Goal: Find contact information: Find contact information

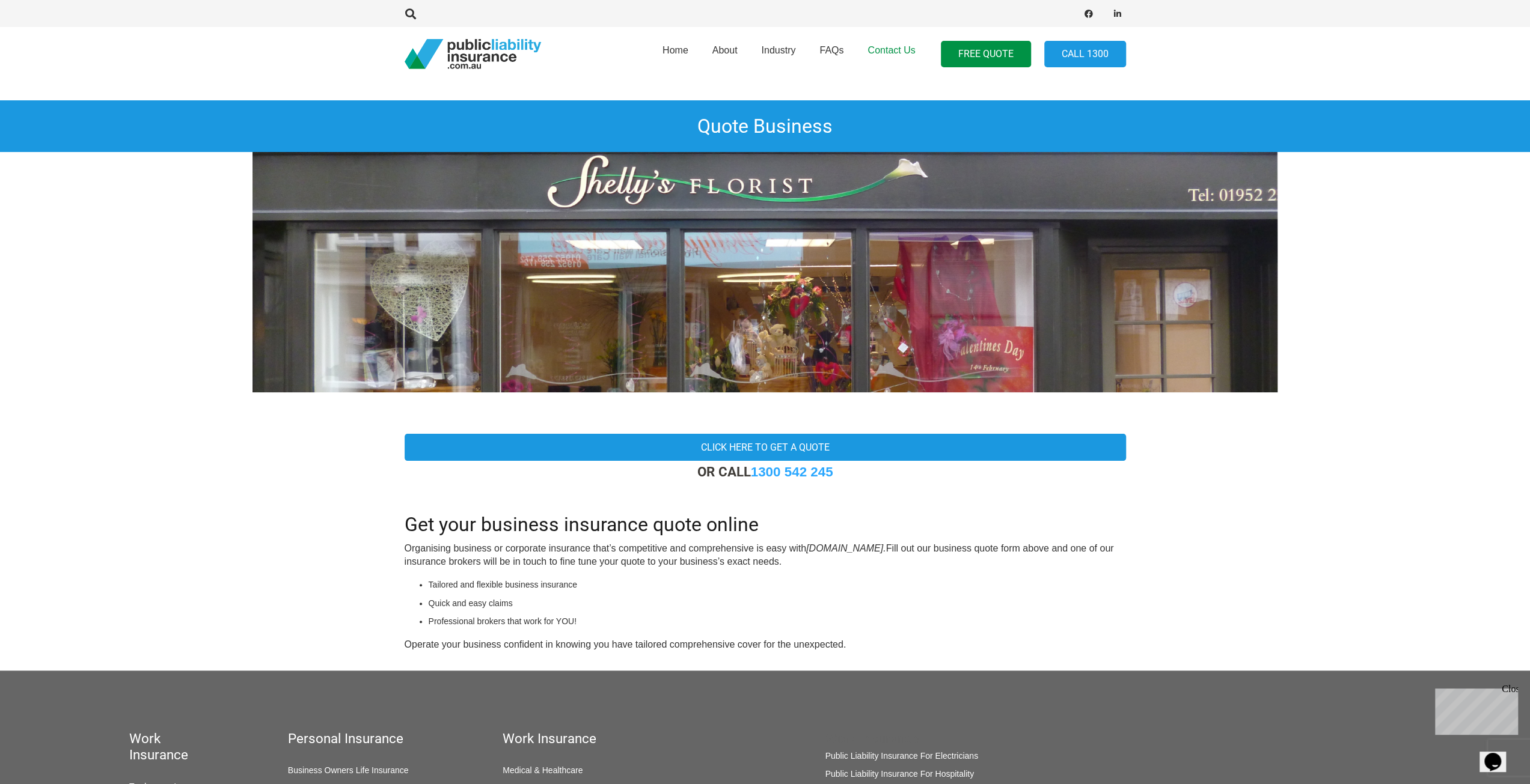
click at [898, 52] on span "Contact Us" at bounding box center [891, 51] width 48 height 11
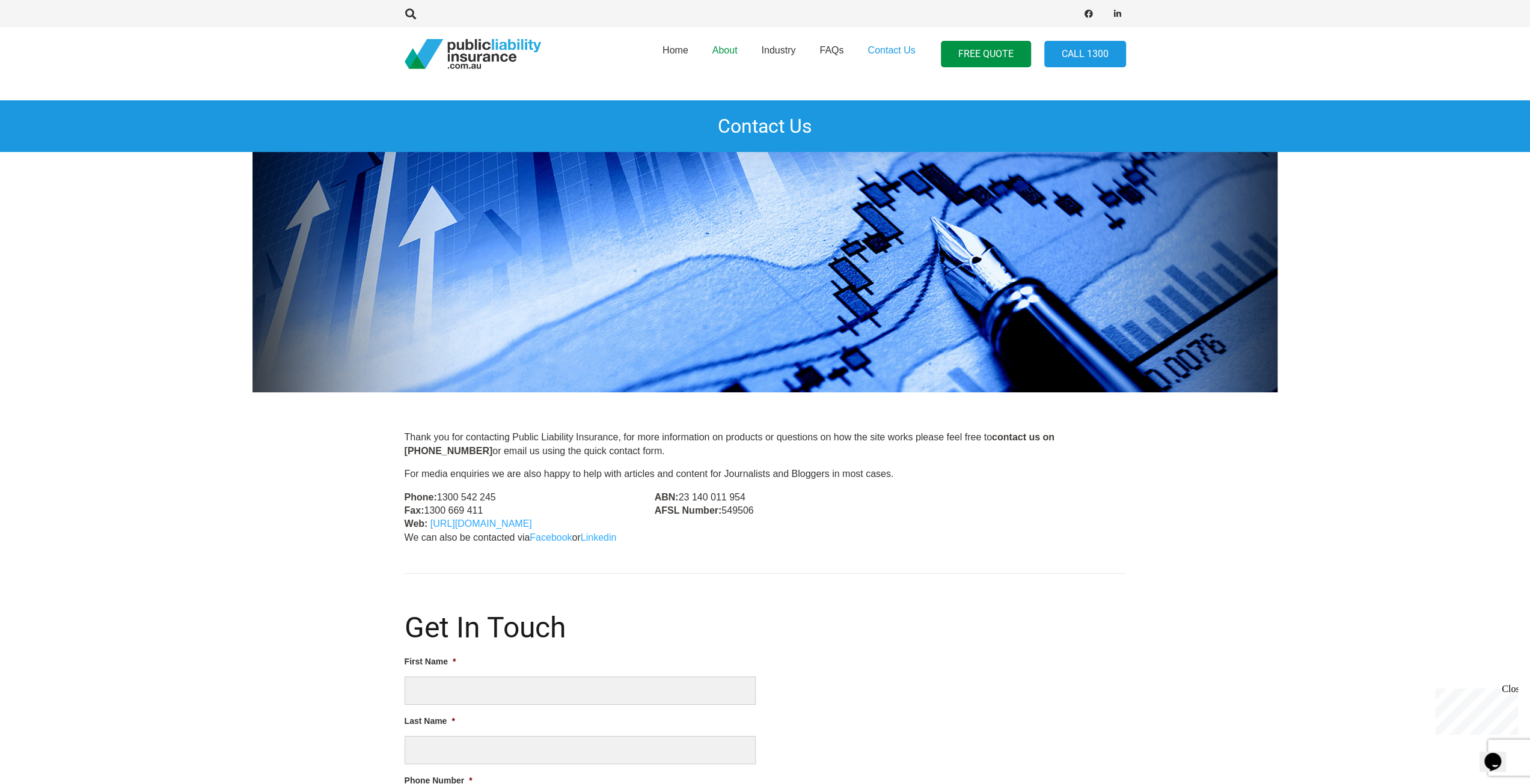
click at [726, 45] on span "About" at bounding box center [725, 51] width 25 height 11
